Goal: Find specific page/section: Find specific page/section

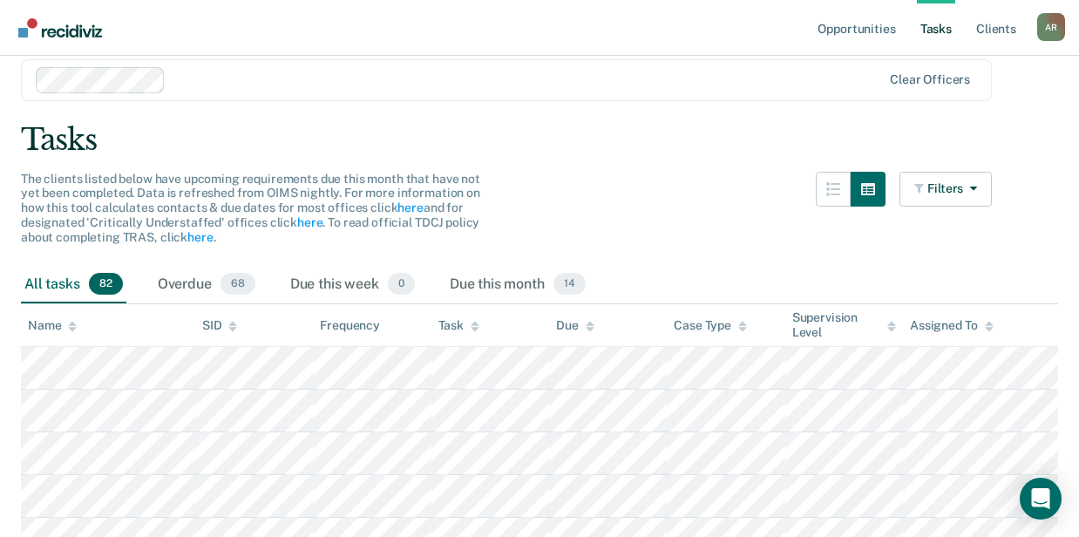
scroll to position [116, 0]
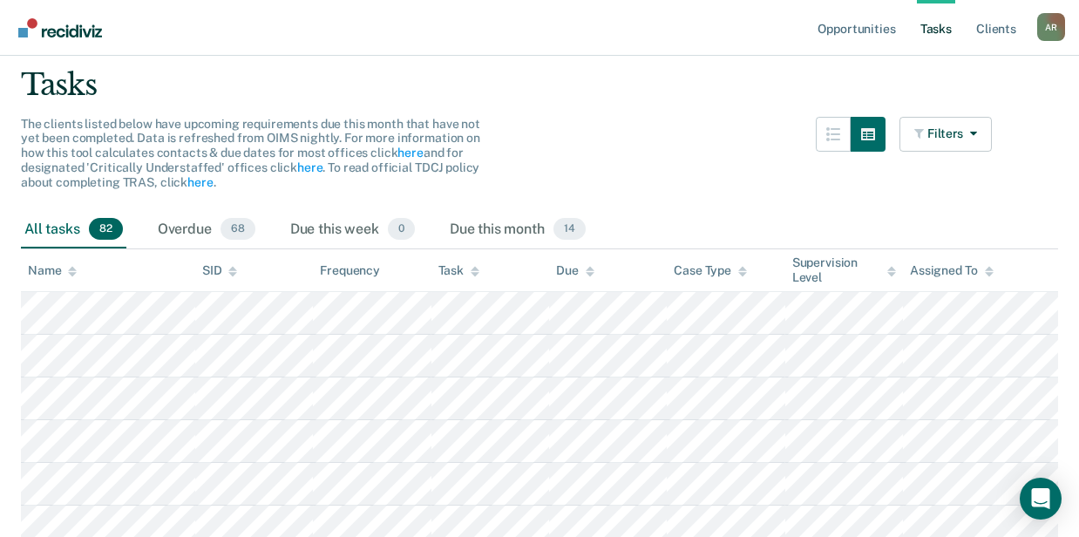
click at [556, 97] on div "Tasks" at bounding box center [539, 85] width 1037 height 36
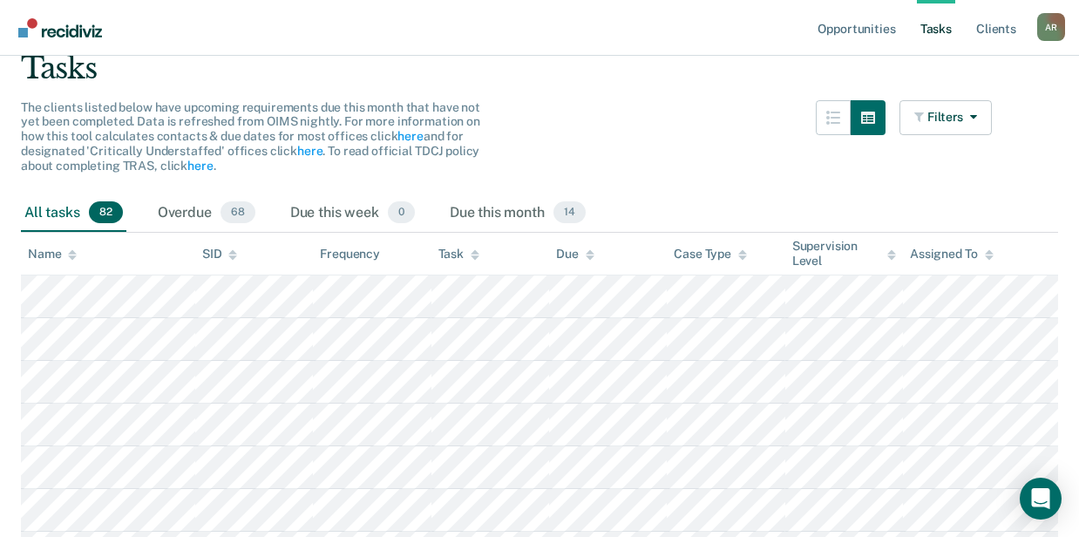
scroll to position [0, 0]
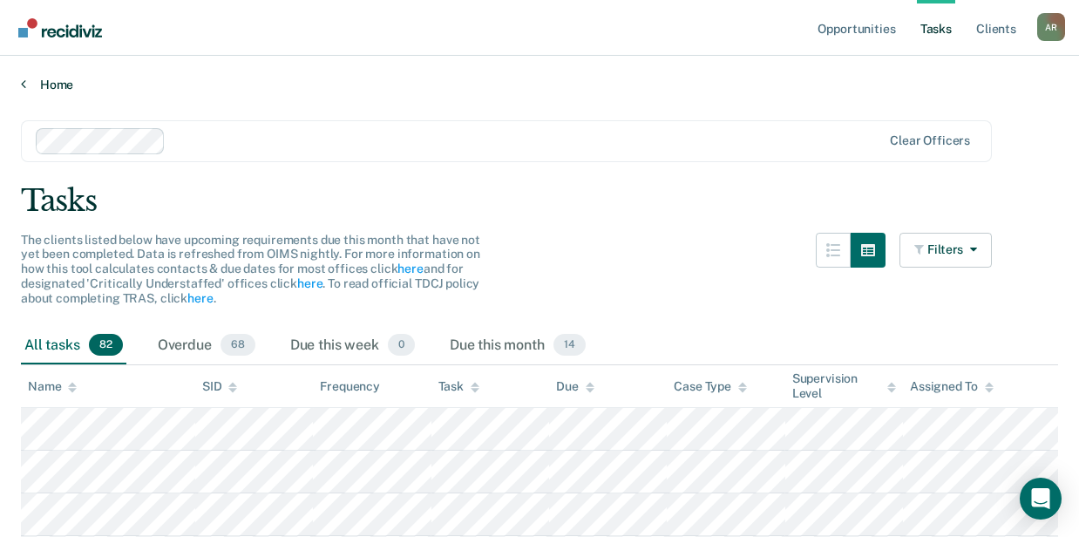
click at [61, 87] on link "Home" at bounding box center [539, 85] width 1037 height 16
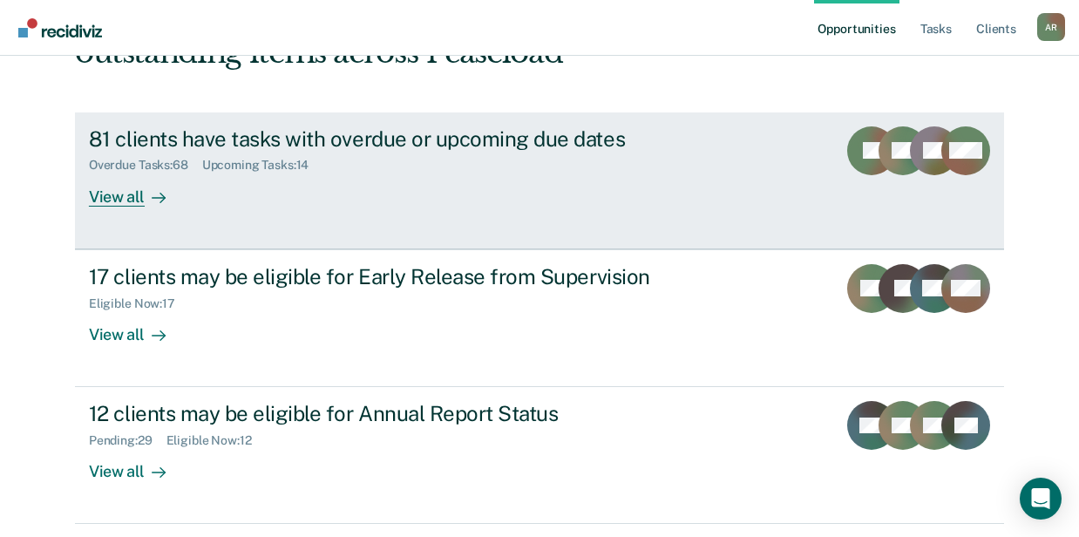
scroll to position [202, 0]
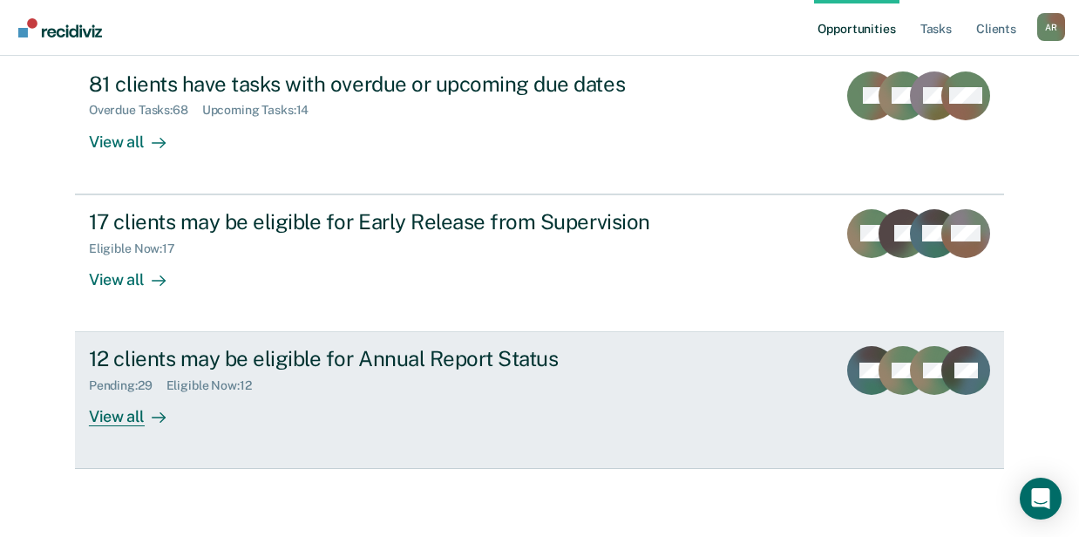
click at [293, 405] on div "12 clients may be eligible for Annual Report Status Pending : 29 Eligible Now :…" at bounding box center [416, 386] width 654 height 80
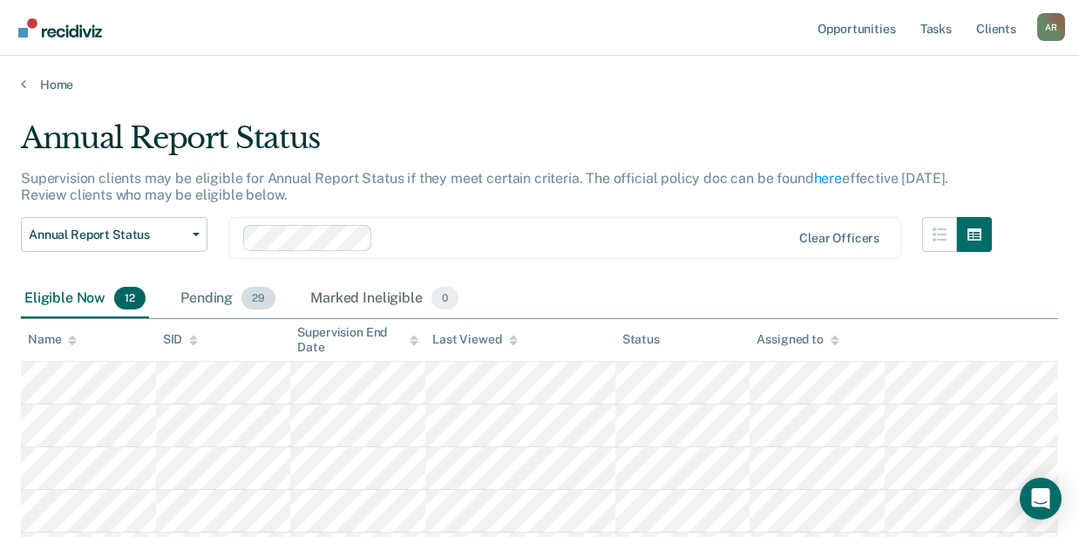
click at [228, 303] on div "Pending 29" at bounding box center [228, 299] width 102 height 38
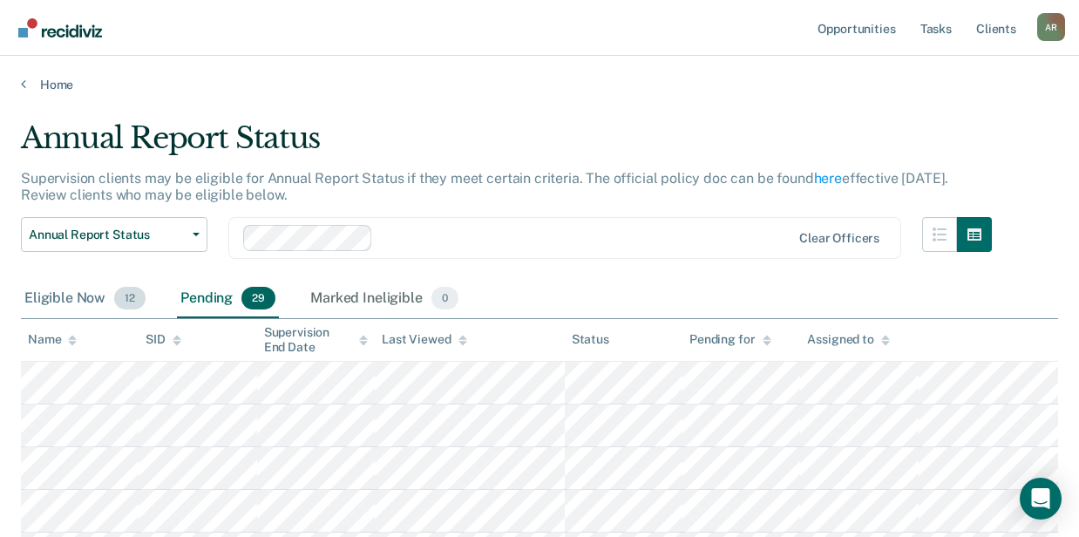
click at [58, 290] on div "Eligible Now 12" at bounding box center [85, 299] width 128 height 38
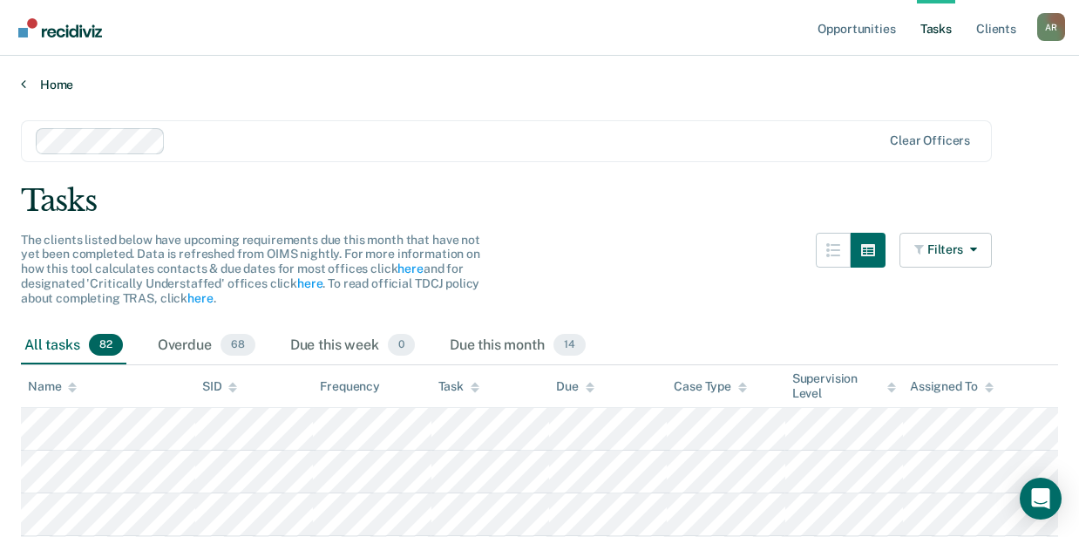
click at [61, 84] on link "Home" at bounding box center [539, 85] width 1037 height 16
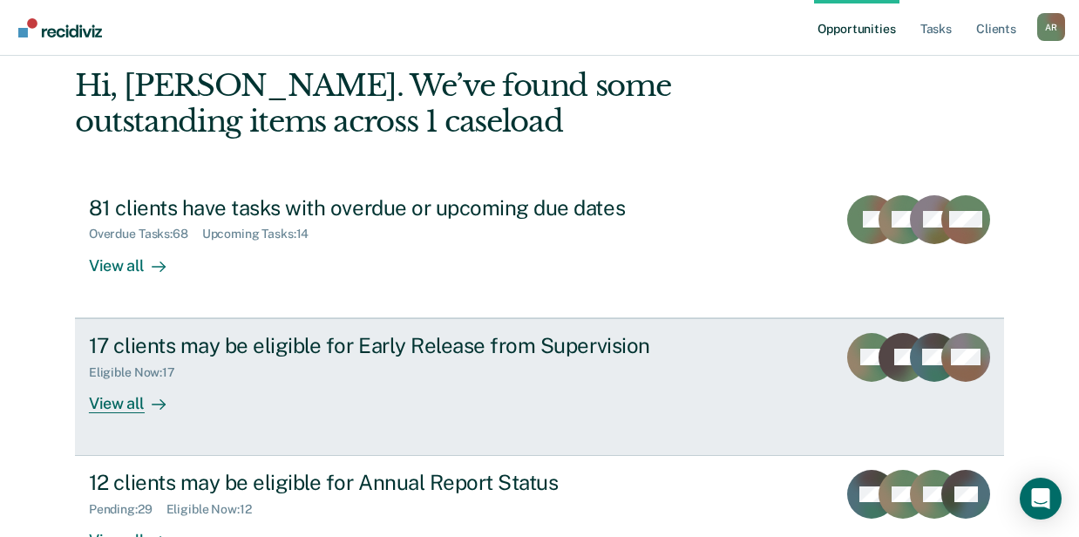
scroll to position [202, 0]
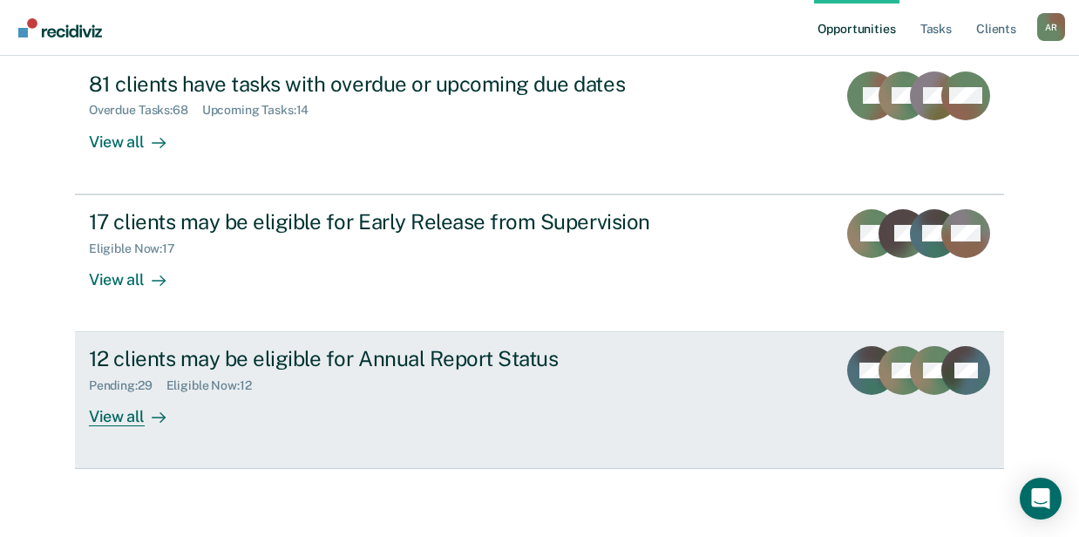
click at [192, 375] on div "Pending : 29 Eligible Now : 12" at bounding box center [395, 382] width 612 height 22
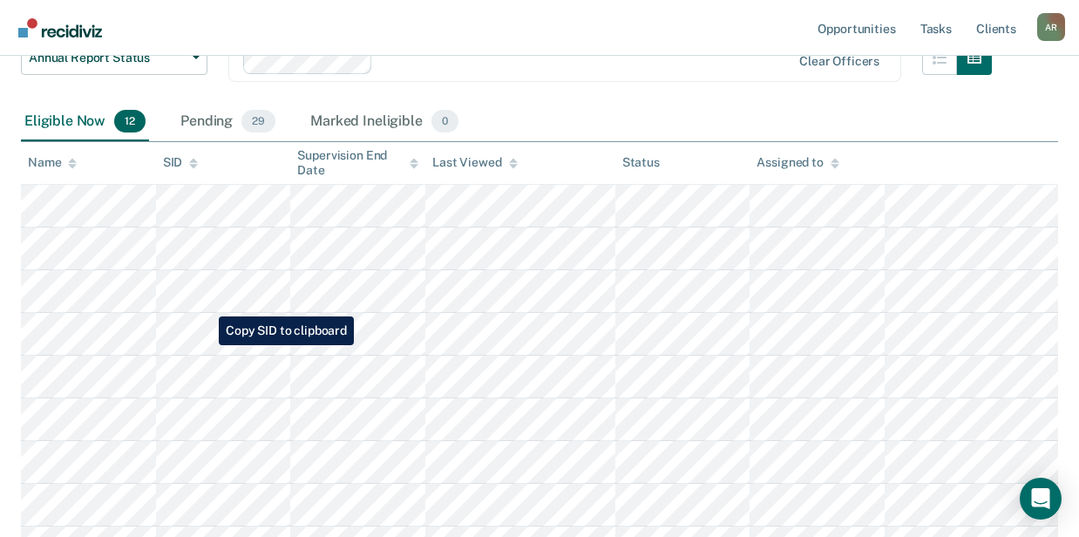
scroll to position [174, 0]
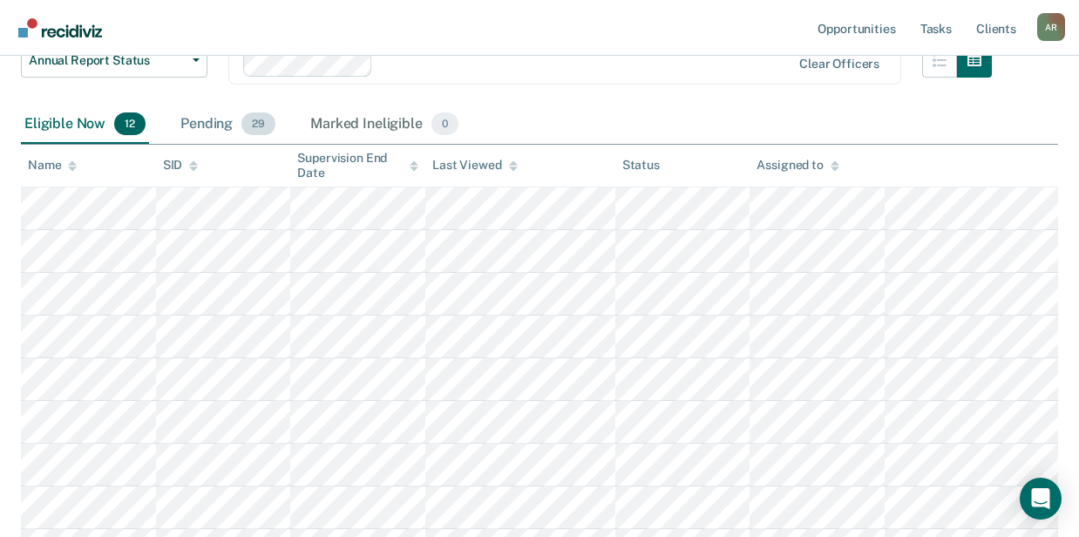
click at [207, 122] on div "Pending 29" at bounding box center [228, 124] width 102 height 38
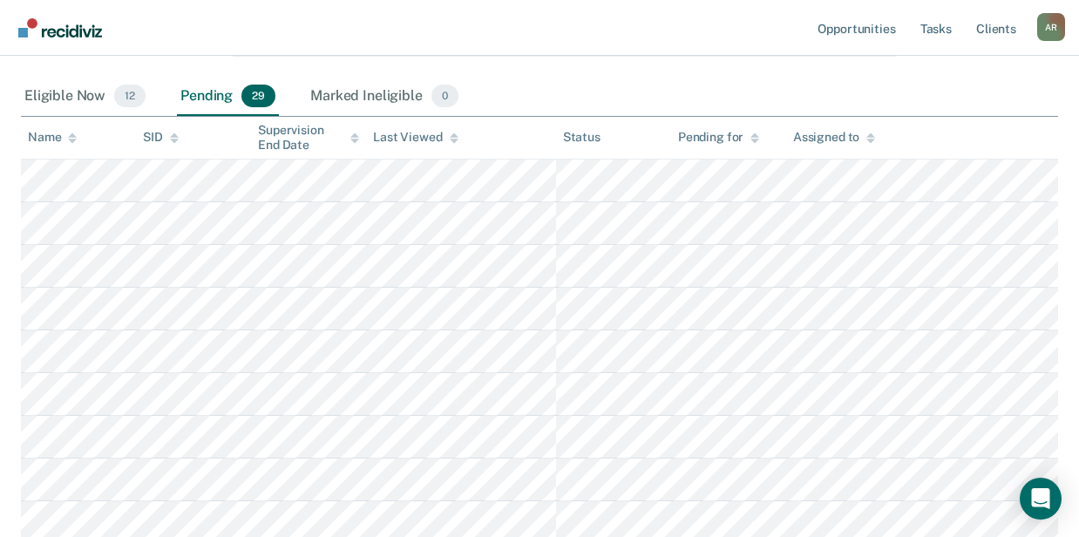
scroll to position [0, 0]
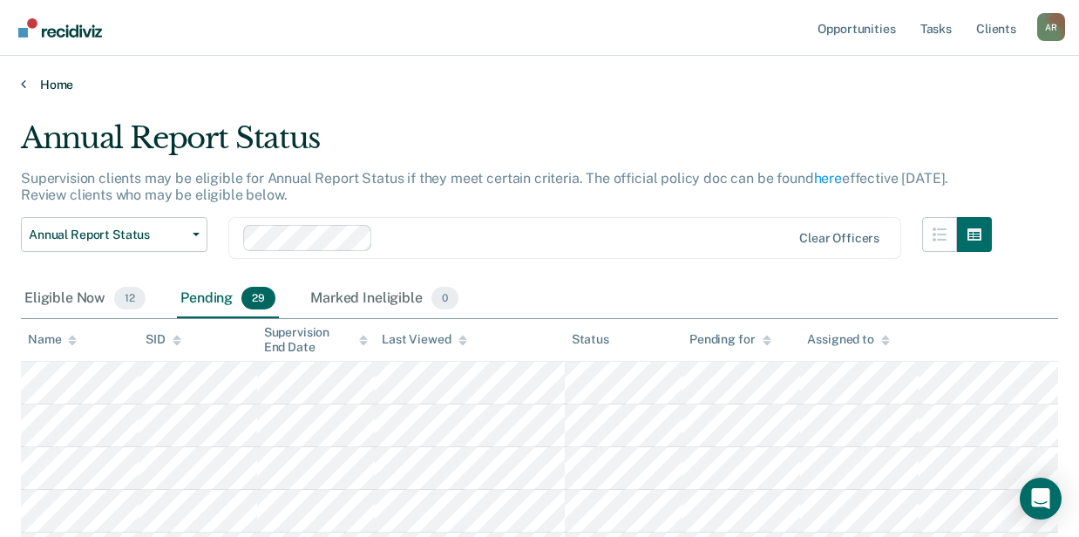
click at [39, 86] on link "Home" at bounding box center [539, 85] width 1037 height 16
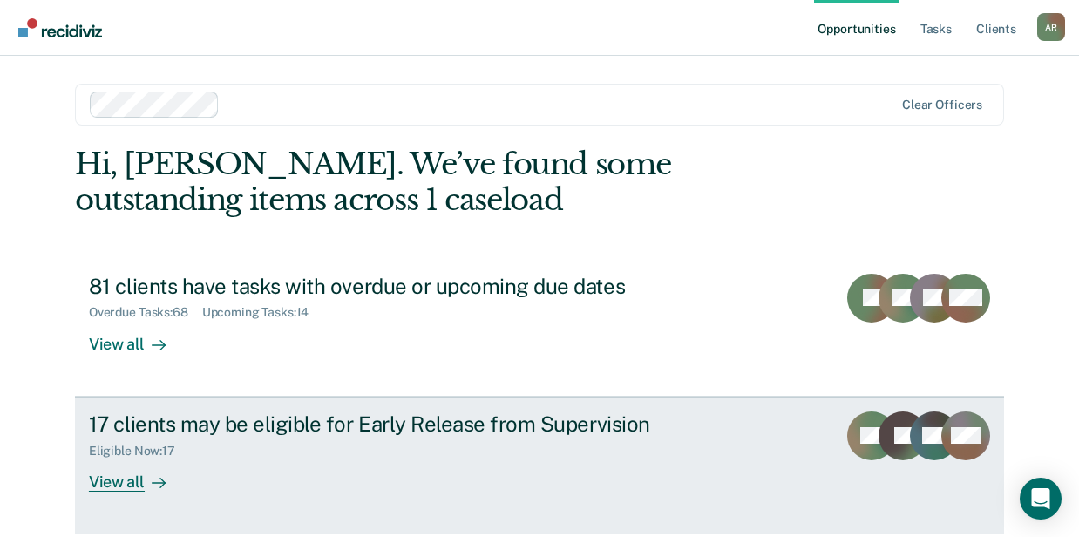
click at [220, 429] on div "17 clients may be eligible for Early Release from Supervision" at bounding box center [395, 423] width 612 height 25
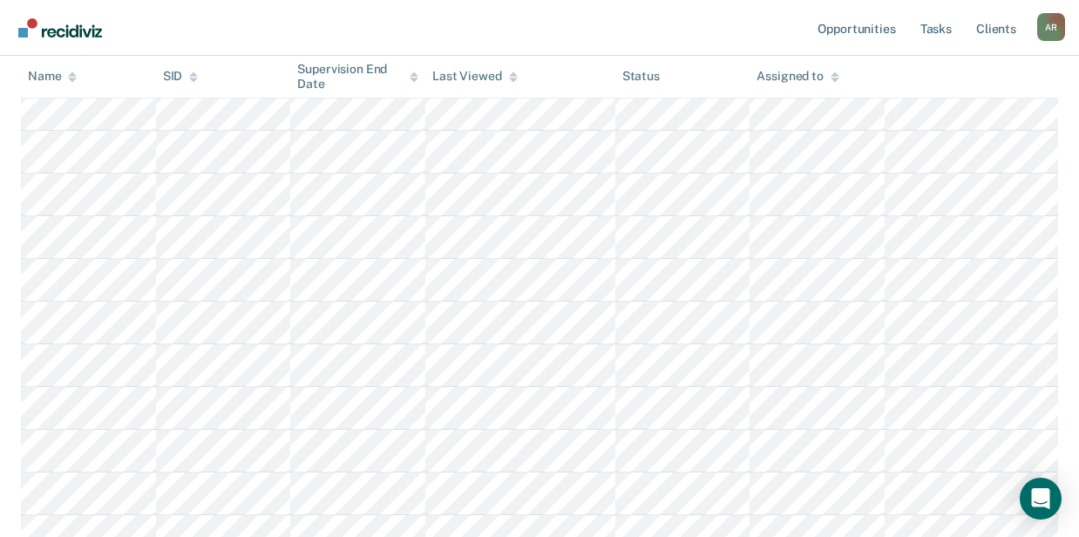
scroll to position [697, 0]
